Goal: Task Accomplishment & Management: Complete application form

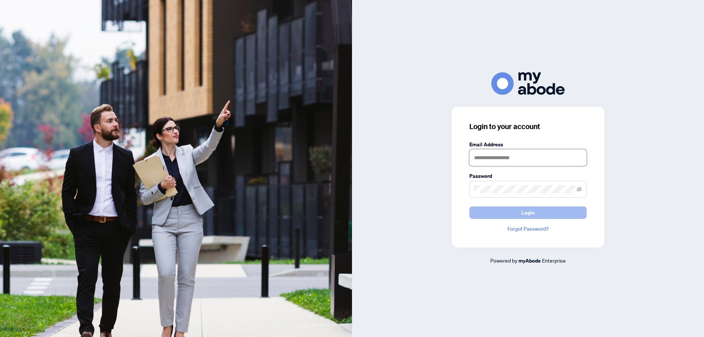
type input "**********"
click at [529, 207] on span "Login" at bounding box center [527, 213] width 13 height 12
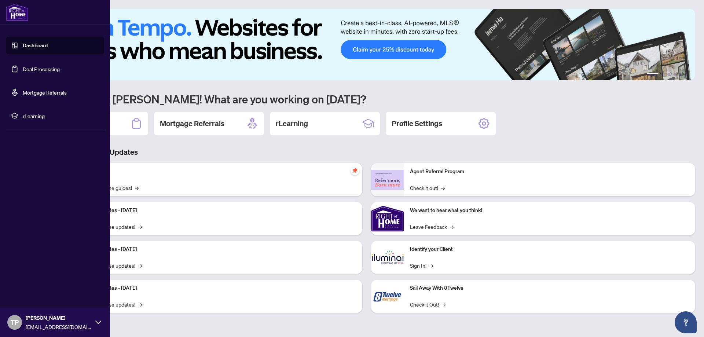
click at [45, 66] on link "Deal Processing" at bounding box center [41, 69] width 37 height 7
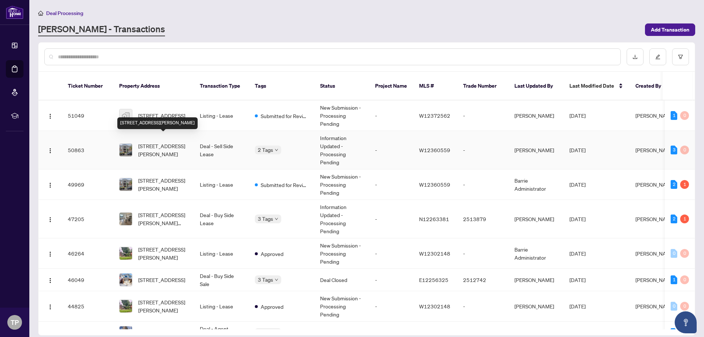
click at [166, 147] on span "18-120 Cowan Ave, Toronto, Ontario M6K 2N4, Canada" at bounding box center [163, 150] width 50 height 16
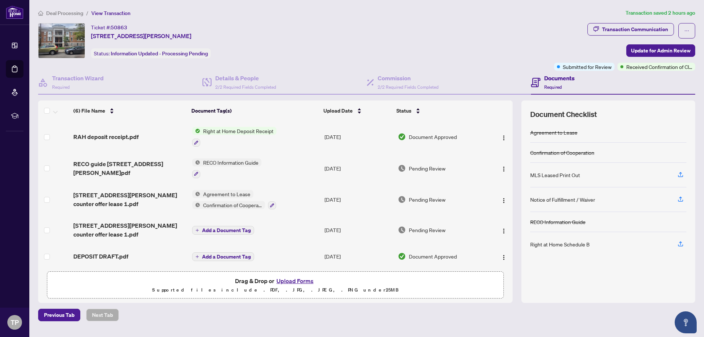
click at [130, 131] on td "RAH deposit receipt.pdf" at bounding box center [129, 137] width 118 height 32
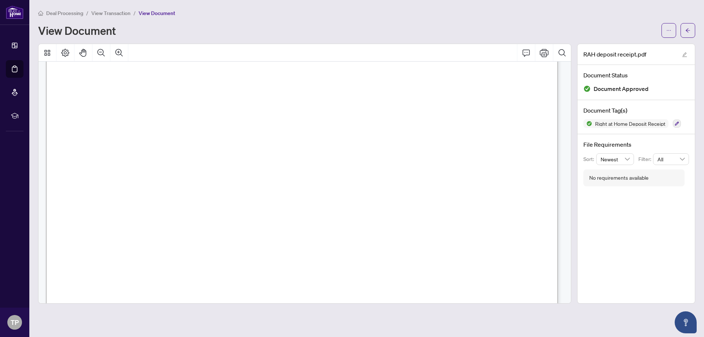
scroll to position [195, 0]
click at [541, 54] on icon "Print" at bounding box center [543, 53] width 9 height 8
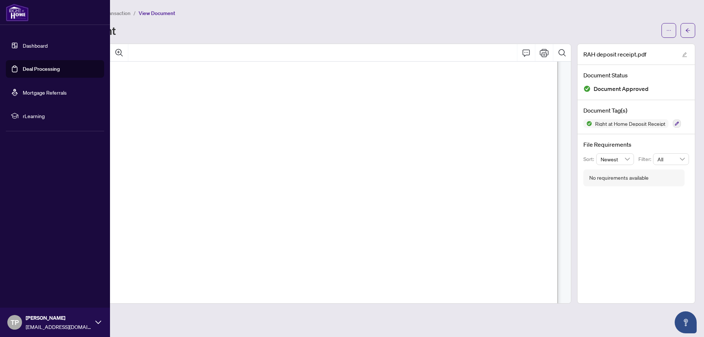
click at [45, 66] on link "Deal Processing" at bounding box center [41, 69] width 37 height 7
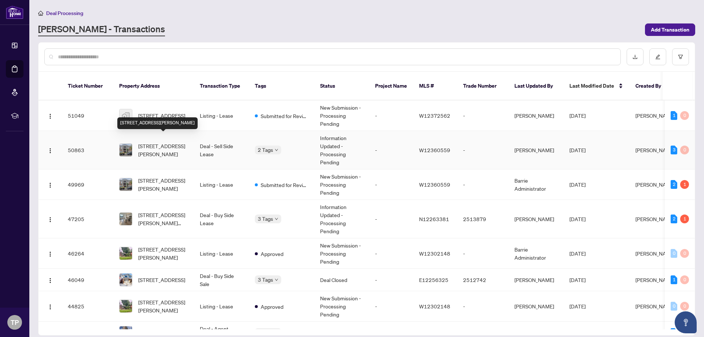
click at [164, 142] on span "18-120 Cowan Ave, Toronto, Ontario M6K 2N4, Canada" at bounding box center [163, 150] width 50 height 16
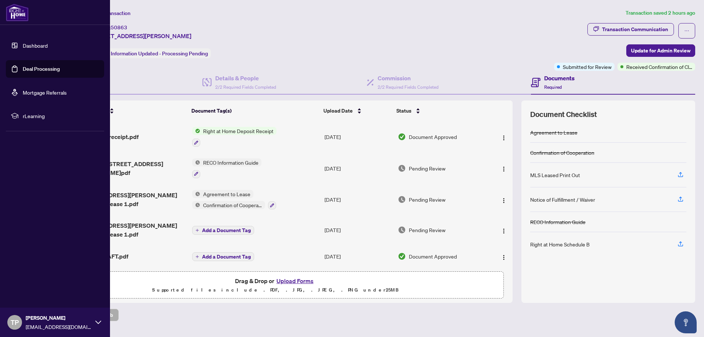
click at [60, 69] on link "Deal Processing" at bounding box center [41, 69] width 37 height 7
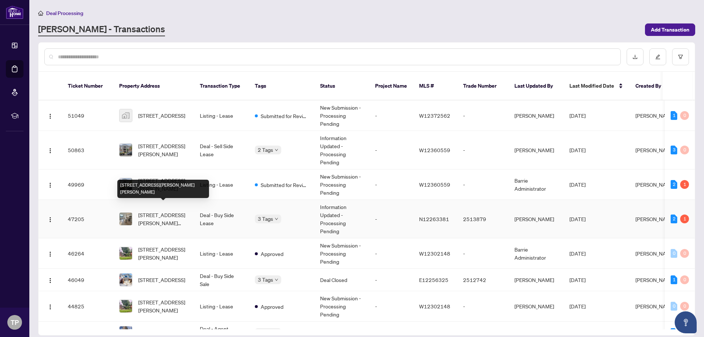
click at [173, 212] on span "116-2075 King Rd, King, Ontario L7B 0R6, Canada" at bounding box center [163, 219] width 50 height 16
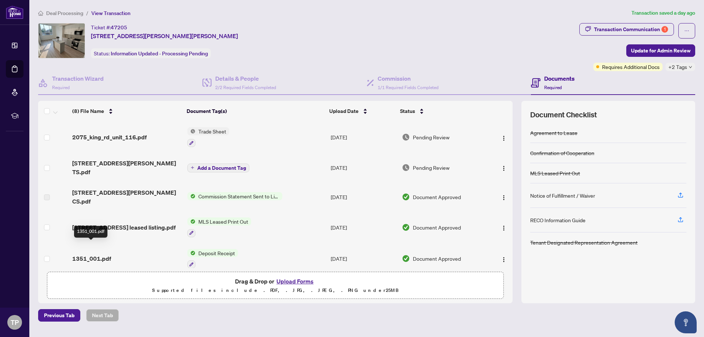
click at [81, 254] on span "1351_001.pdf" at bounding box center [91, 258] width 39 height 9
click at [92, 134] on span "2075_king_rd_unit_116.pdf" at bounding box center [109, 137] width 74 height 9
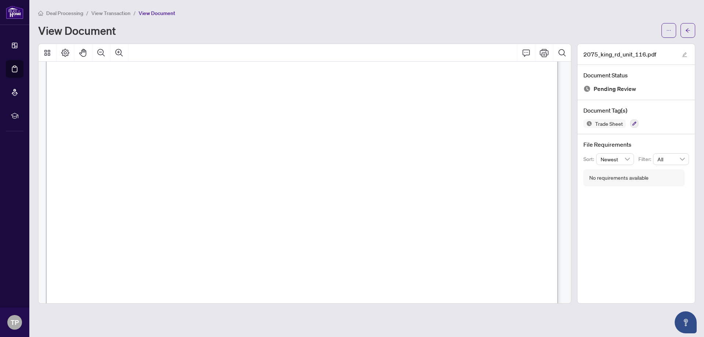
scroll to position [122, 0]
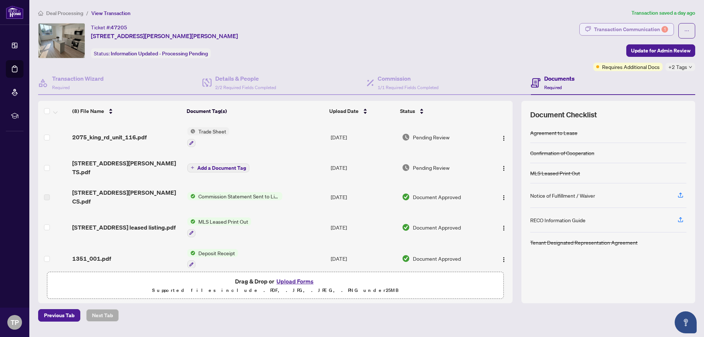
click at [638, 25] on div "Transaction Communication 1" at bounding box center [631, 29] width 74 height 12
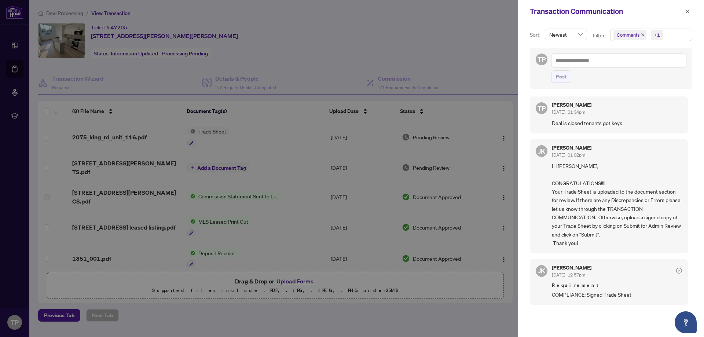
scroll to position [1, 0]
click at [684, 10] on button "button" at bounding box center [687, 11] width 10 height 9
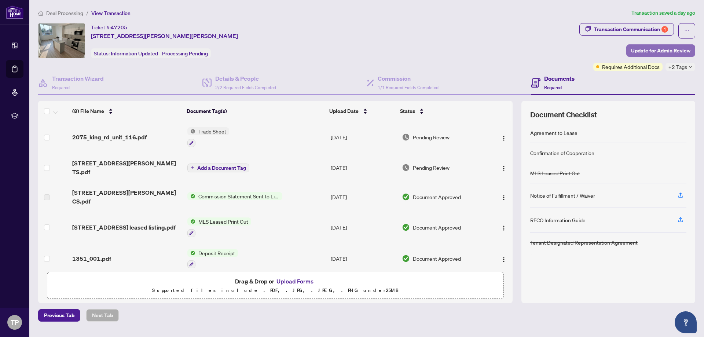
click at [655, 45] on span "Update for Admin Review" at bounding box center [660, 51] width 59 height 12
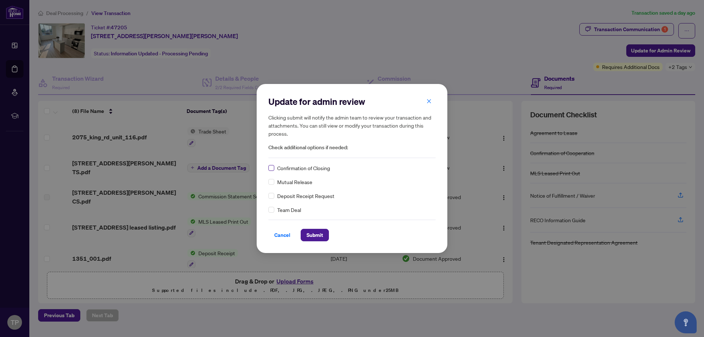
click at [270, 165] on label at bounding box center [271, 168] width 6 height 8
drag, startPoint x: 316, startPoint y: 235, endPoint x: 312, endPoint y: 233, distance: 4.5
click at [314, 233] on span "Submit" at bounding box center [314, 235] width 16 height 12
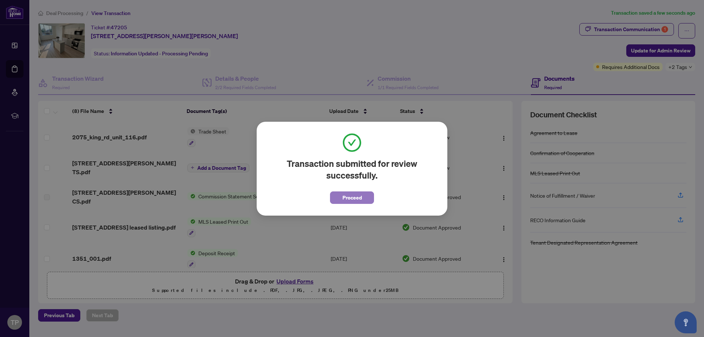
click at [351, 198] on span "Proceed" at bounding box center [351, 198] width 19 height 12
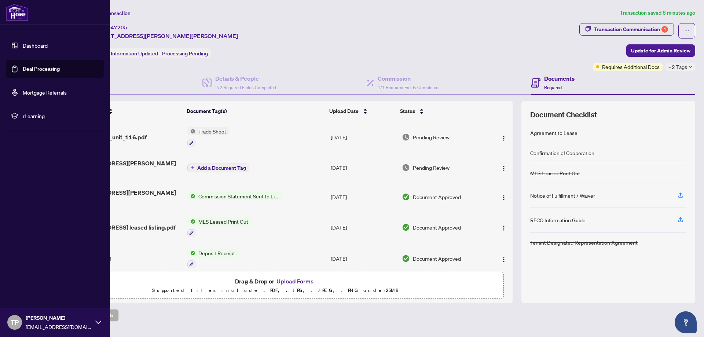
click at [41, 66] on link "Deal Processing" at bounding box center [41, 69] width 37 height 7
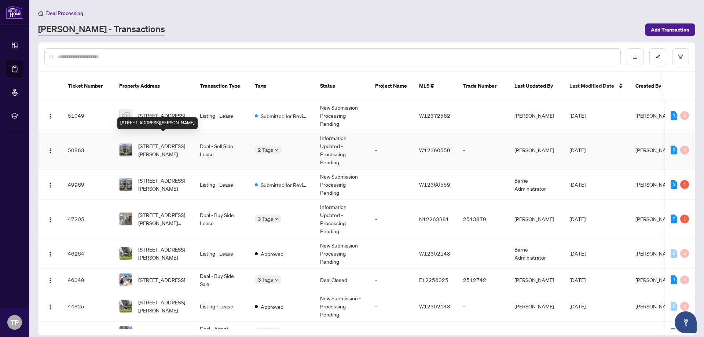
click at [150, 142] on span "18-120 Cowan Ave, Toronto, Ontario M6K 2N4, Canada" at bounding box center [163, 150] width 50 height 16
